Goal: Check status

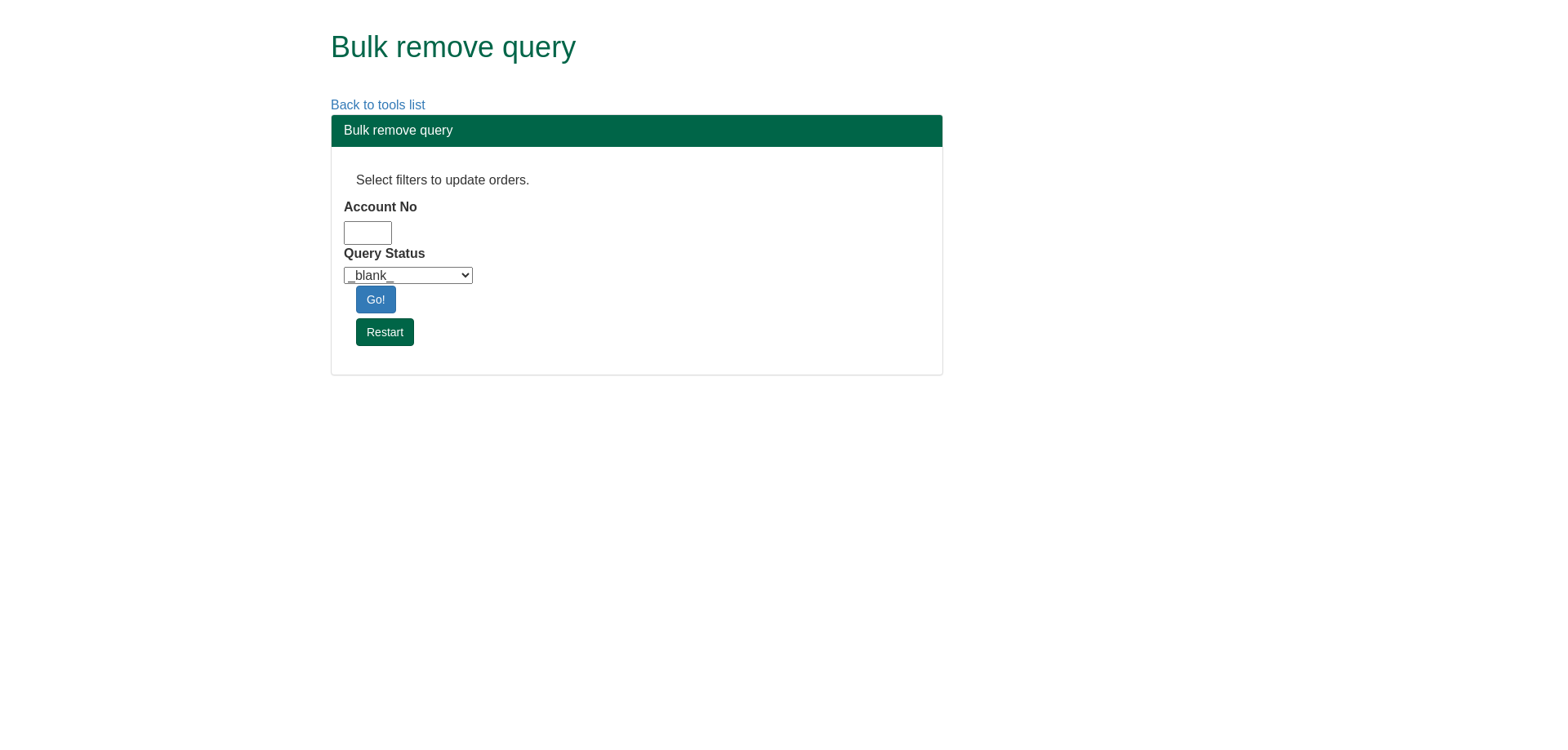
click at [384, 236] on input "Account No" at bounding box center [368, 233] width 48 height 24
type input "adm10"
click at [377, 274] on select "_blank_ Customer Credit_Control Purchasing Internal Other Address High_Value Co…" at bounding box center [408, 275] width 129 height 17
select select "Automation_Check"
click at [344, 267] on select "_blank_ Customer Credit_Control Purchasing Internal Other Address High_Value Co…" at bounding box center [408, 275] width 129 height 17
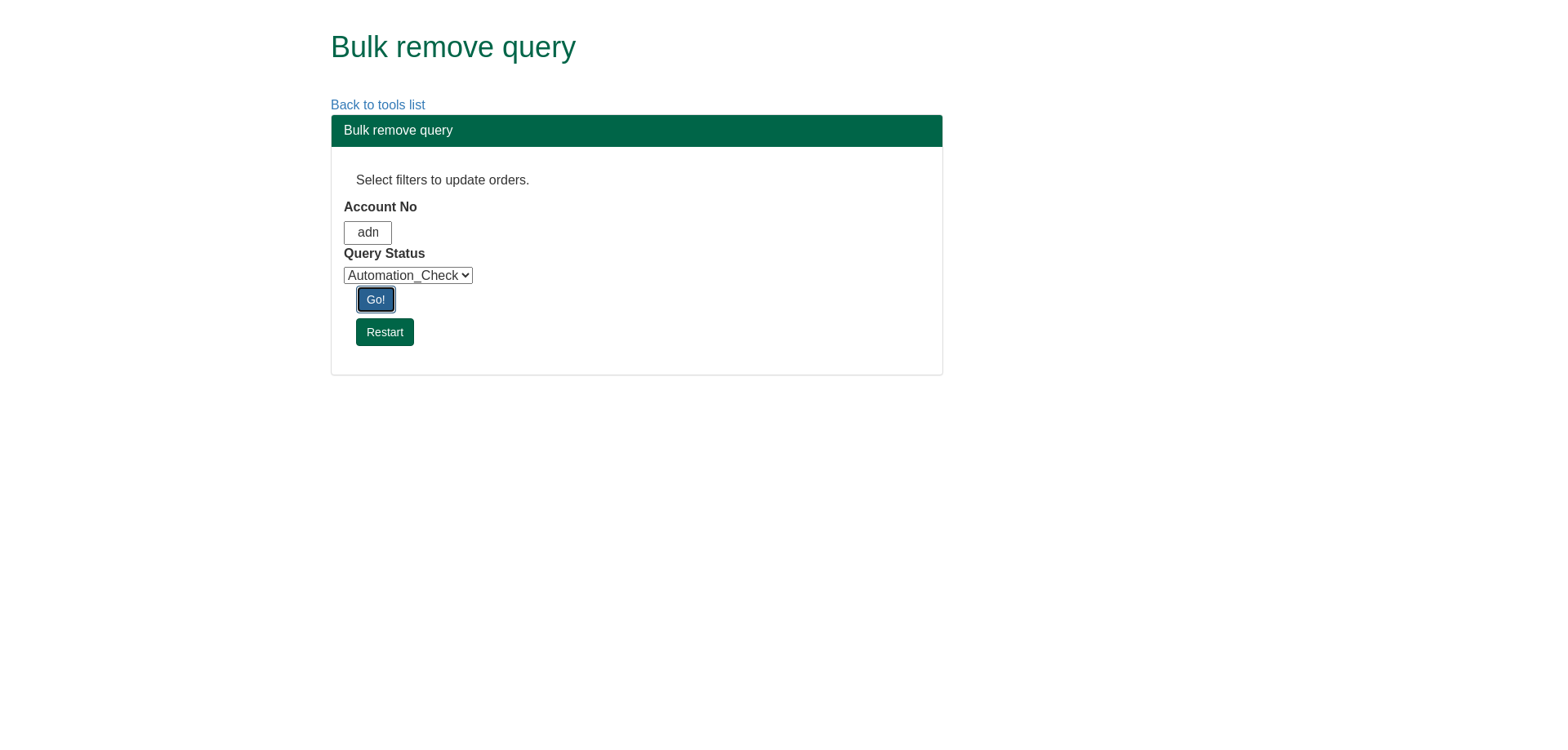
click at [371, 304] on link "Go!" at bounding box center [375, 299] width 40 height 28
